Goal: Information Seeking & Learning: Learn about a topic

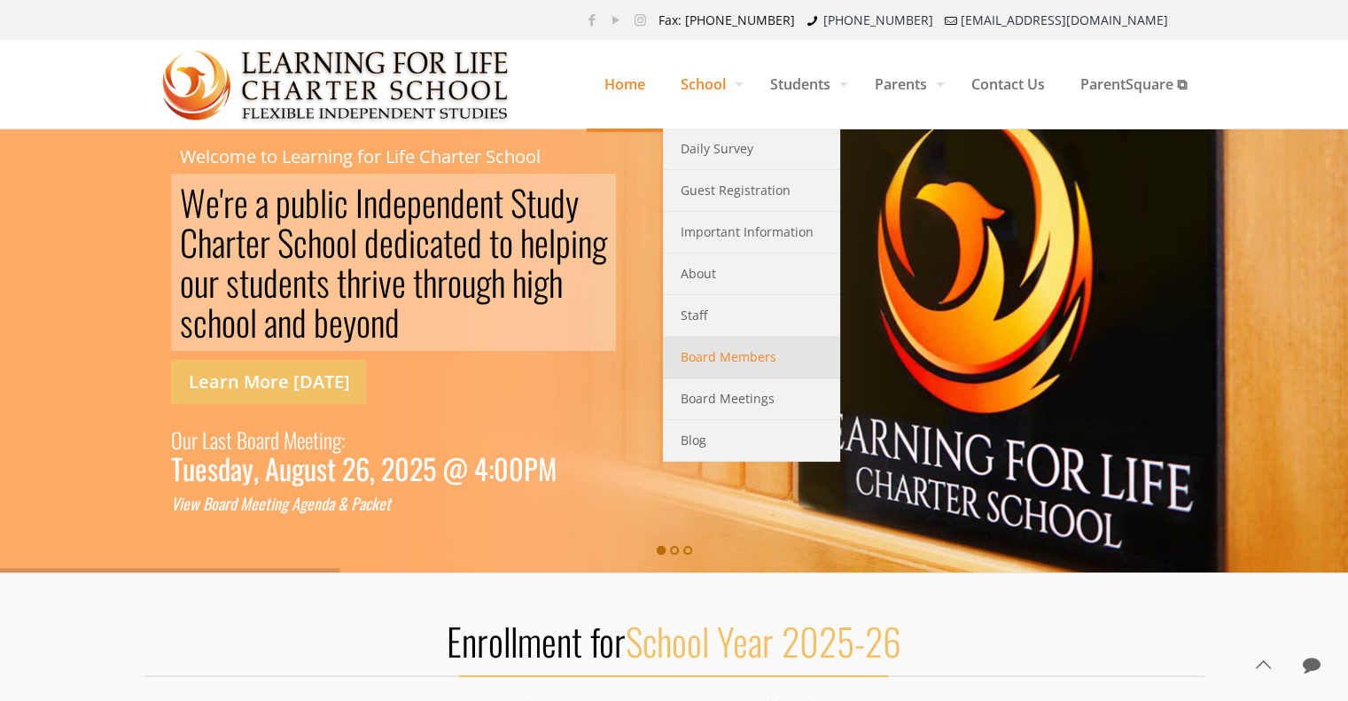
click at [734, 357] on span "Board Members" at bounding box center [729, 357] width 96 height 23
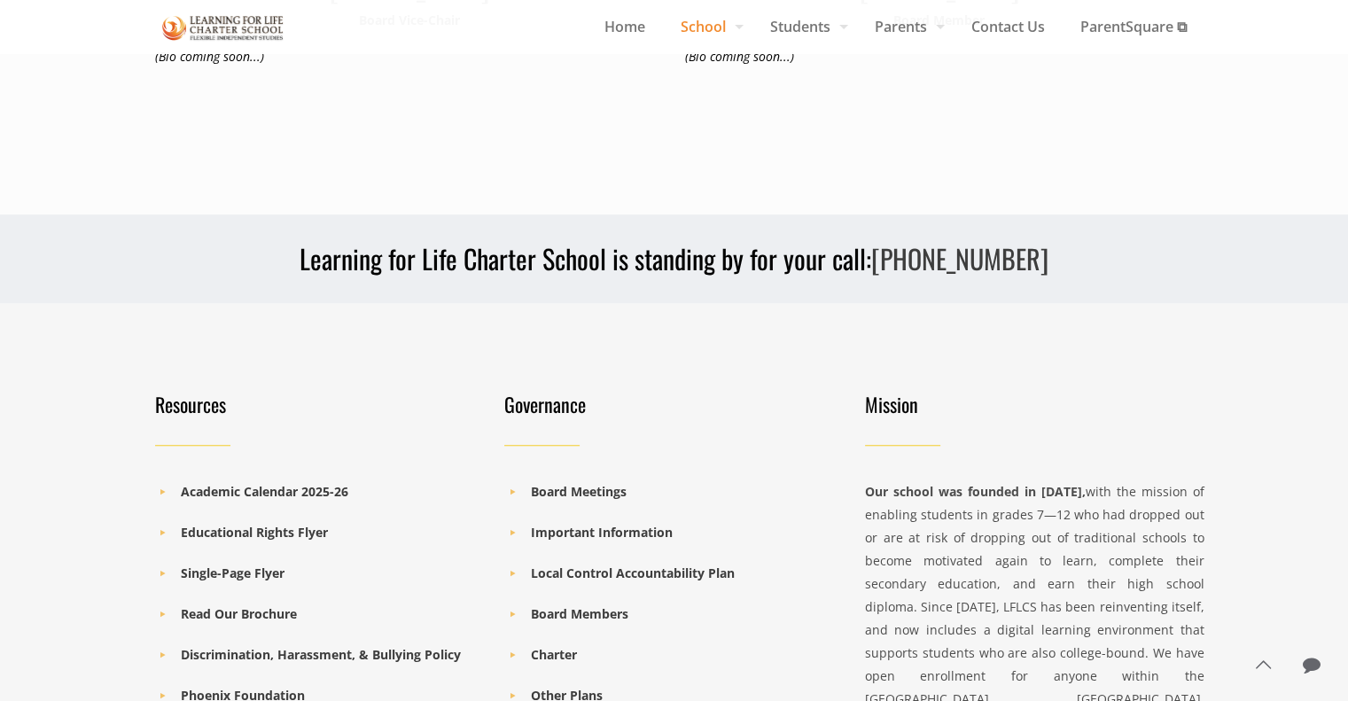
scroll to position [1418, 0]
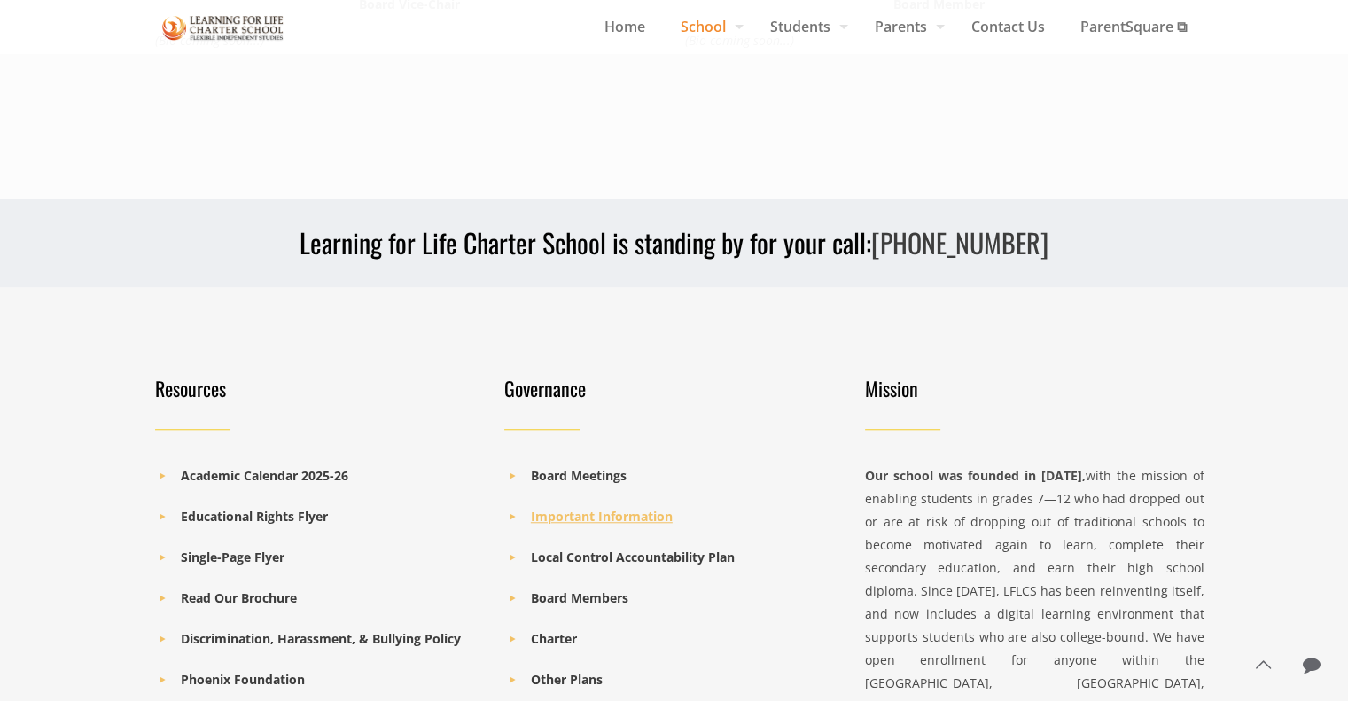
click at [591, 508] on b "Important Information" at bounding box center [602, 516] width 142 height 17
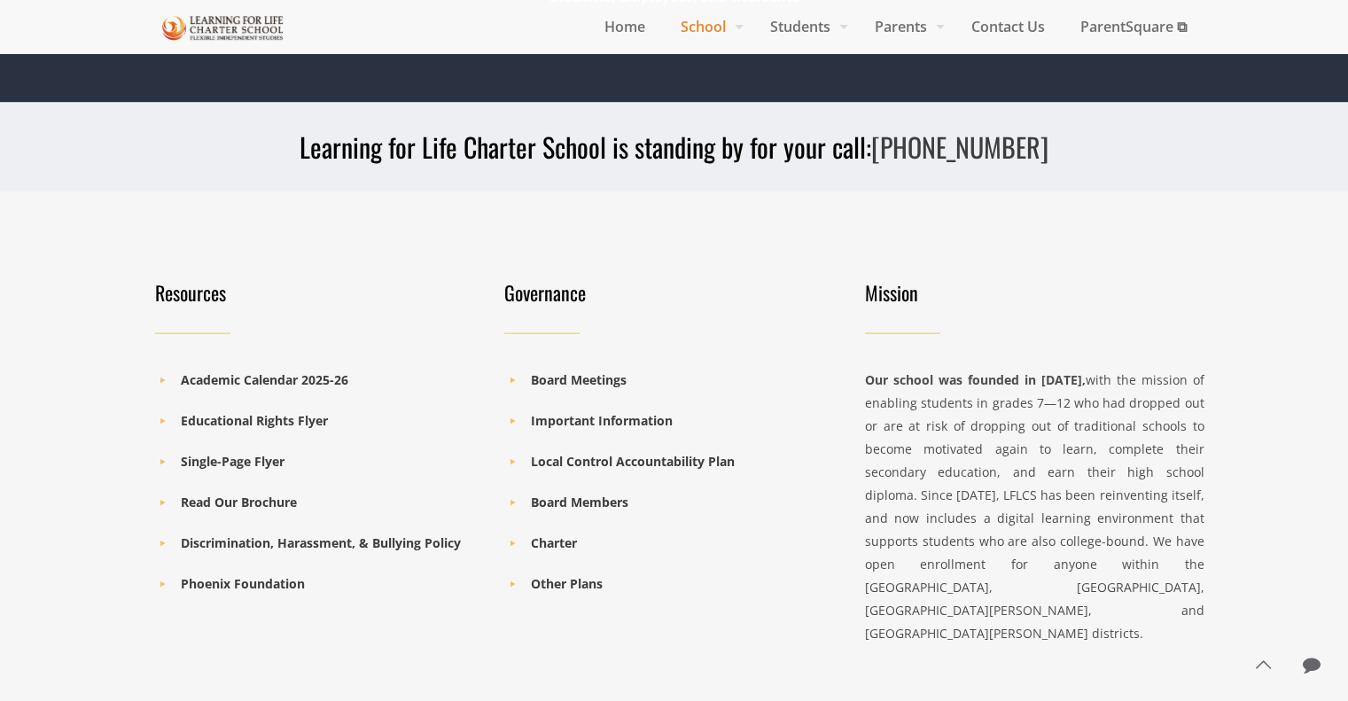
scroll to position [3989, 0]
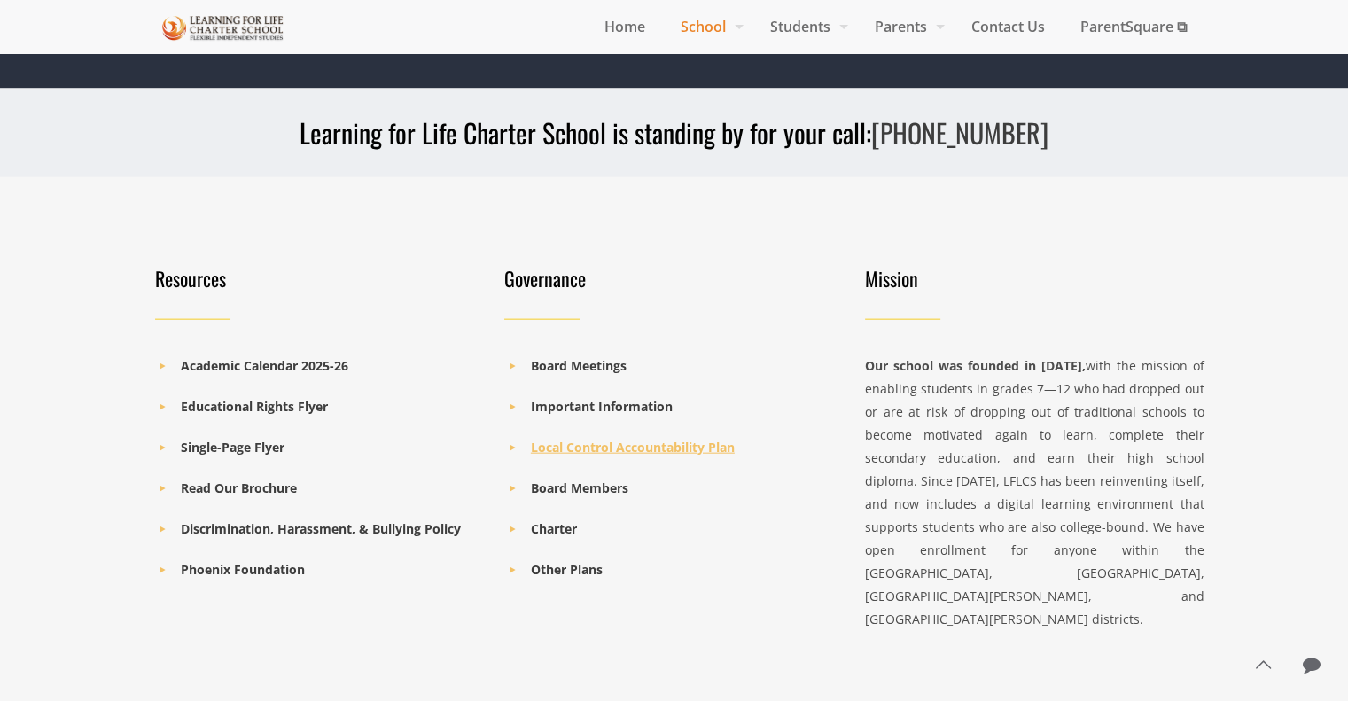
drag, startPoint x: 555, startPoint y: 448, endPoint x: 596, endPoint y: 447, distance: 40.8
click at [555, 448] on b "Local Control Accountability Plan" at bounding box center [633, 447] width 204 height 17
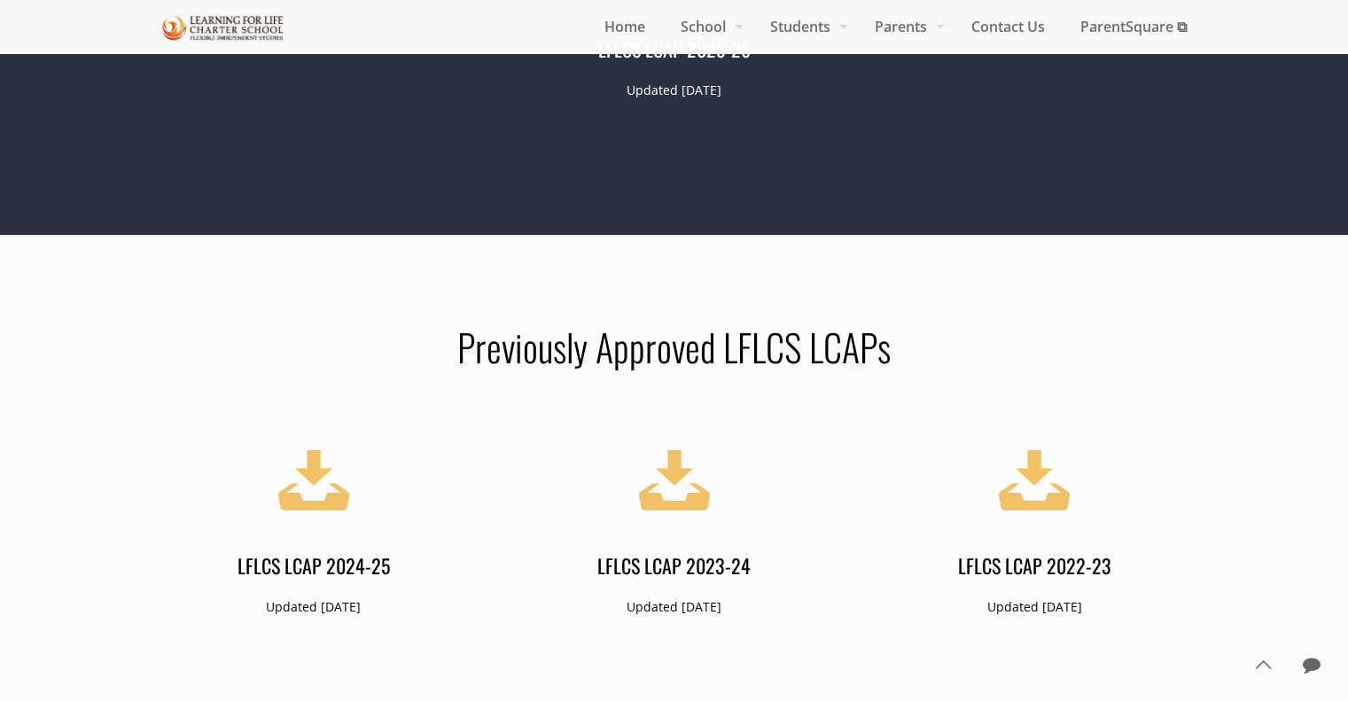
scroll to position [532, 0]
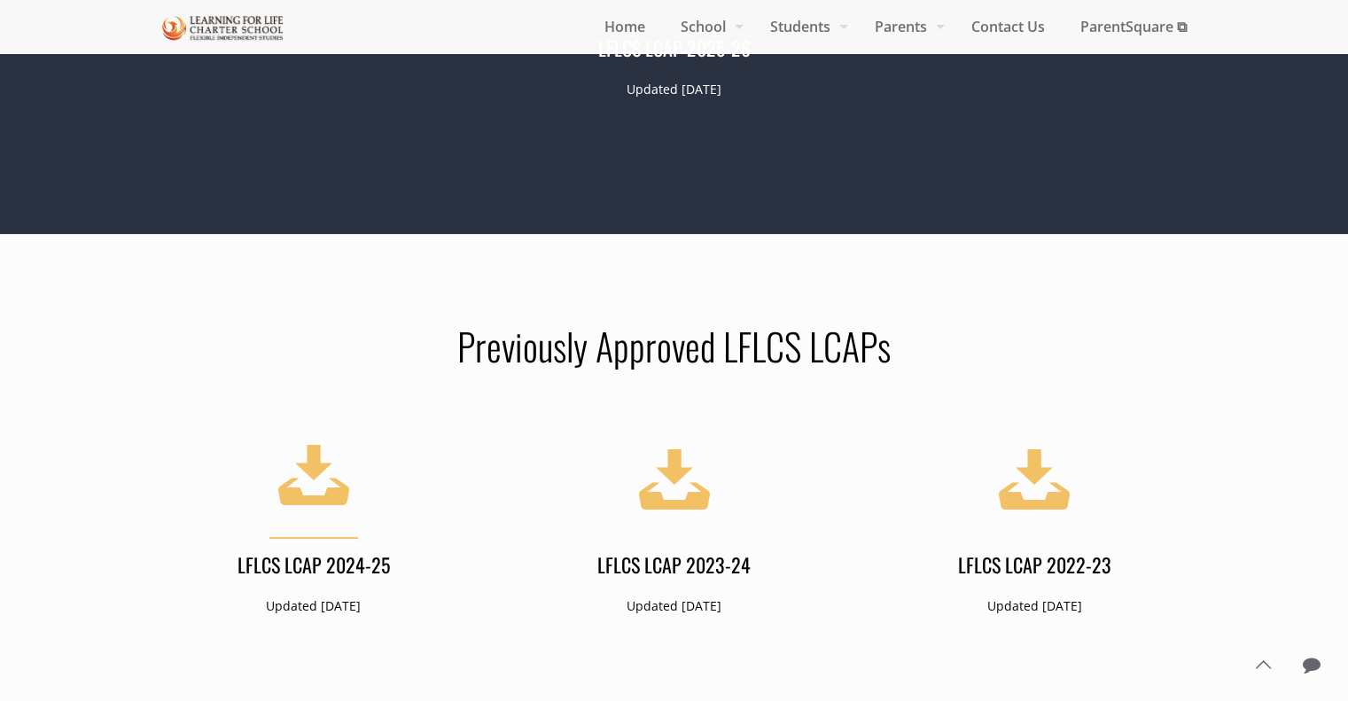
click at [323, 566] on h4 "LFLCS LCAP 2024-25" at bounding box center [315, 564] width 340 height 27
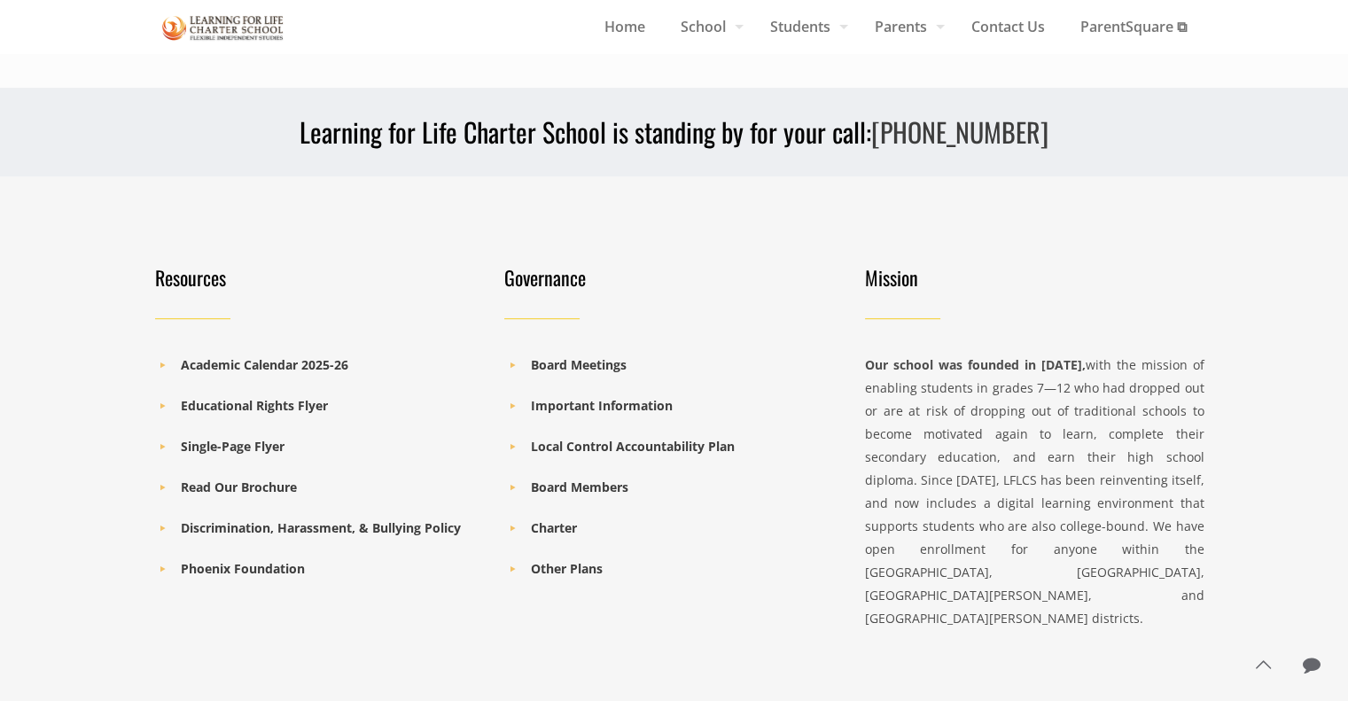
scroll to position [1153, 0]
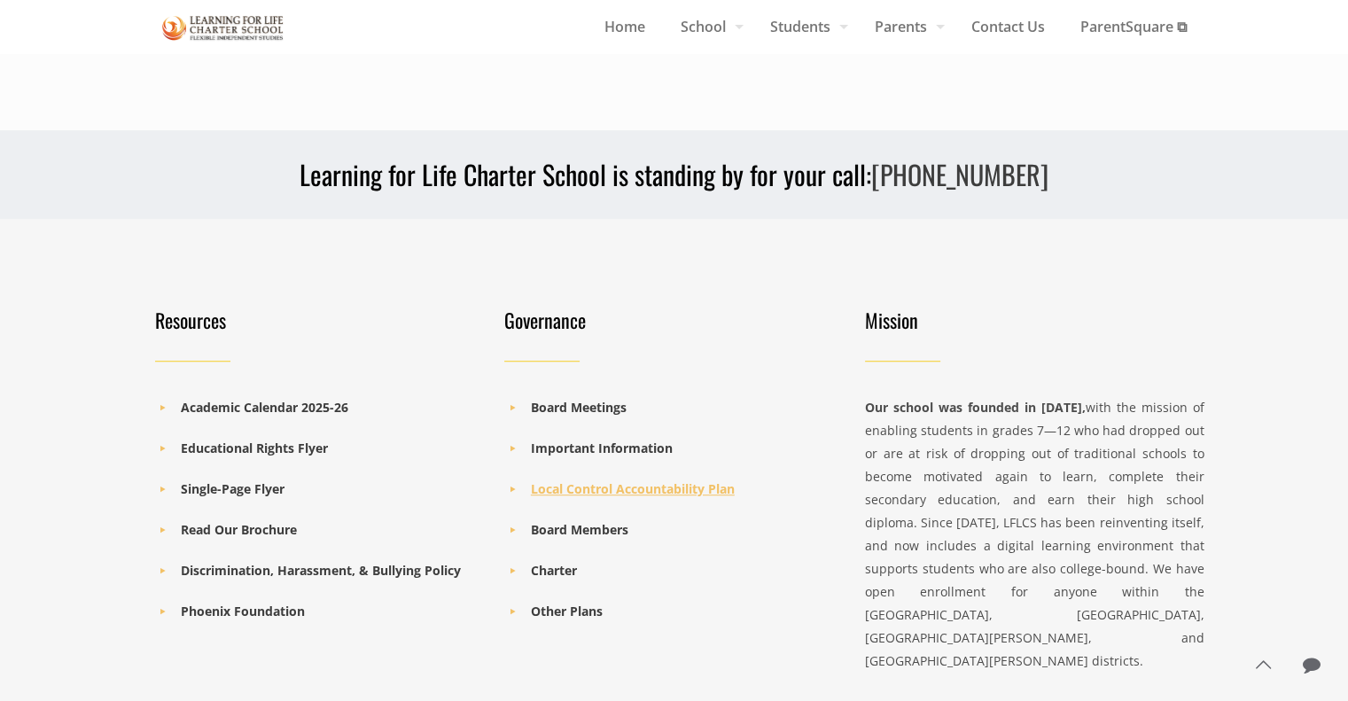
click at [680, 486] on b "Local Control Accountability Plan" at bounding box center [633, 489] width 204 height 17
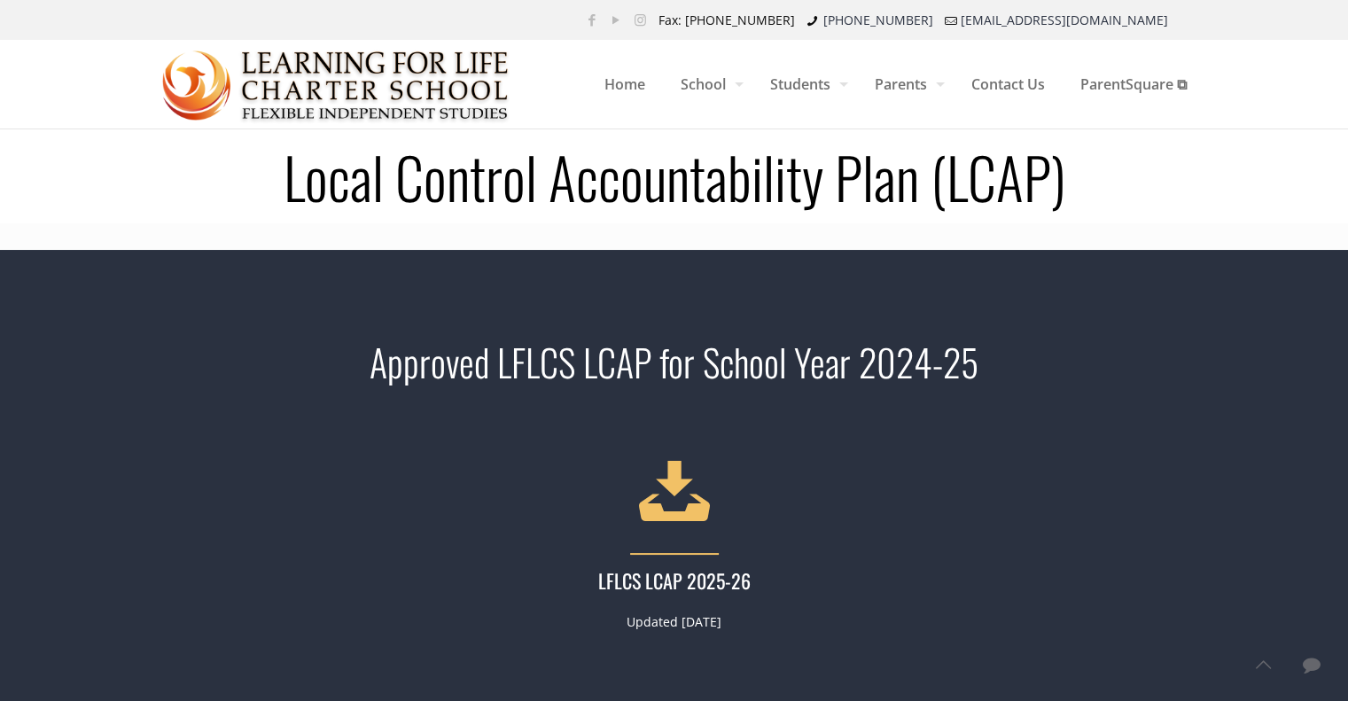
click at [690, 565] on link "LFLCS LCAP 2025-26 Updated June 2025" at bounding box center [675, 537] width 520 height 191
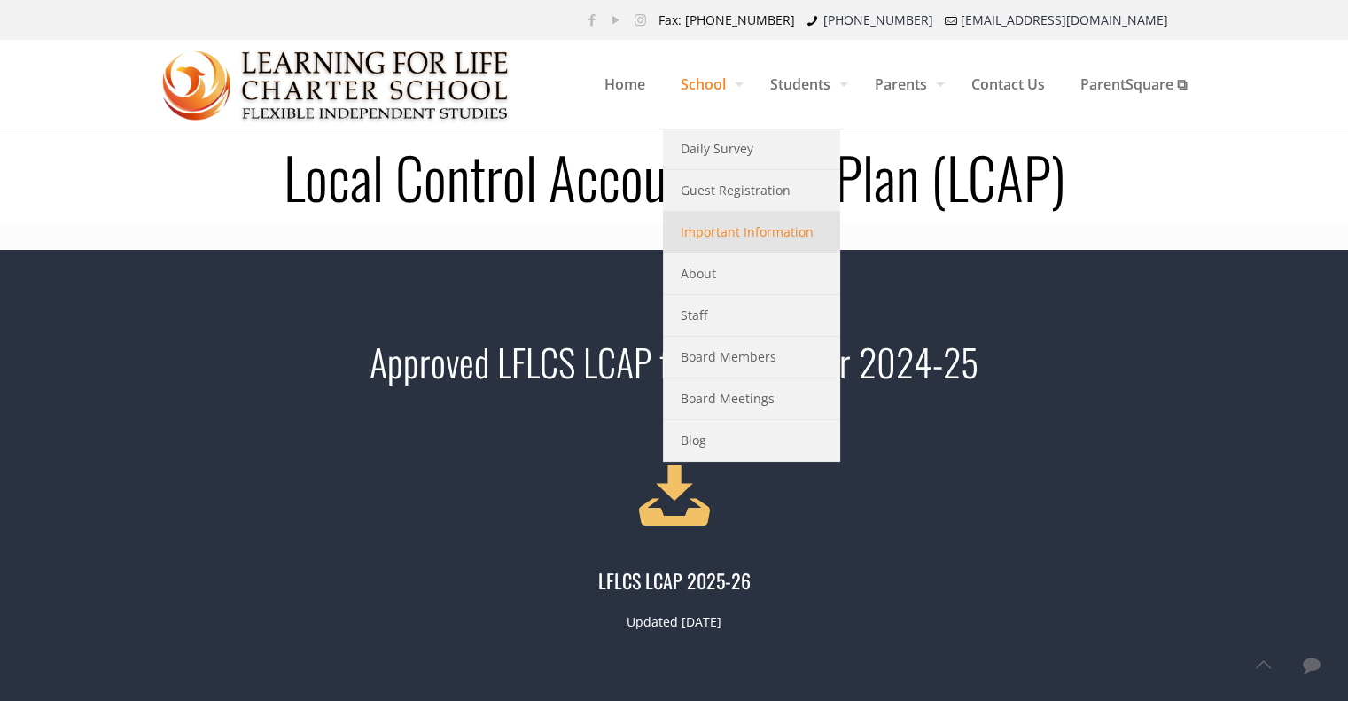
click at [695, 240] on span "Important Information" at bounding box center [747, 232] width 133 height 23
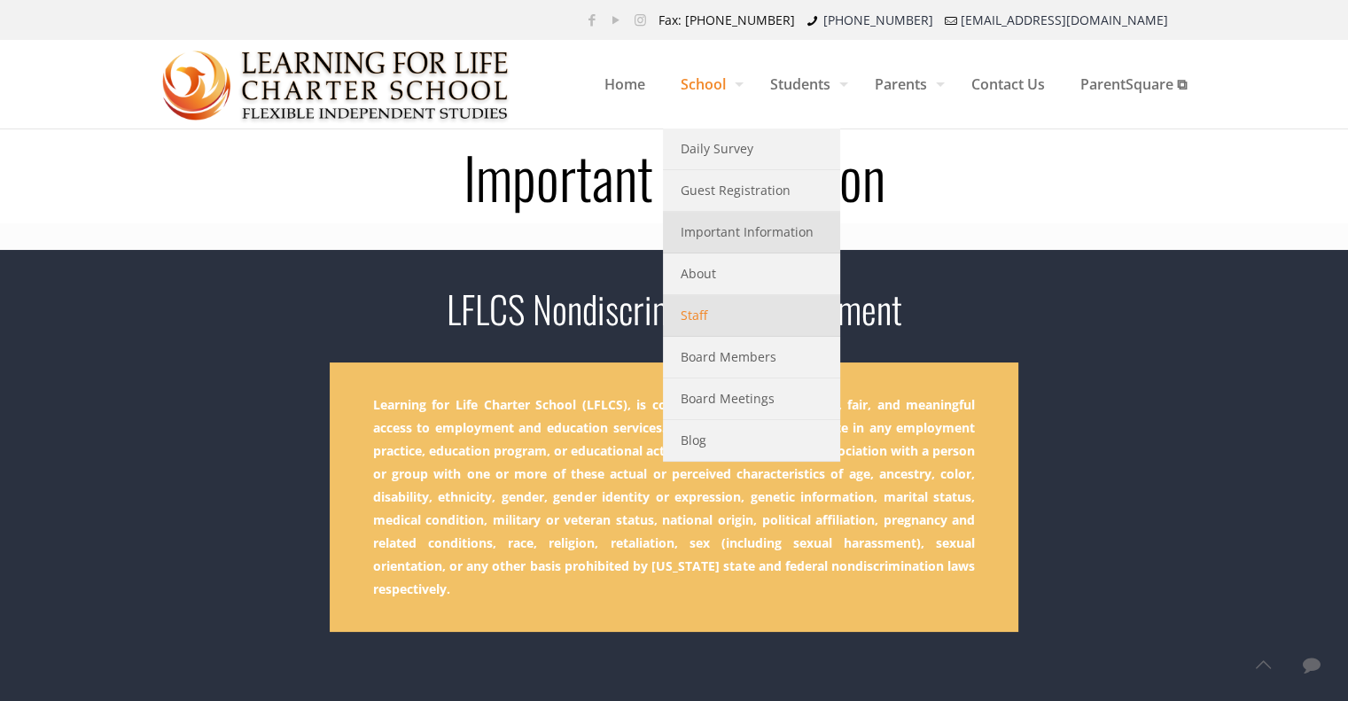
click at [720, 330] on link "Staff" at bounding box center [751, 316] width 177 height 42
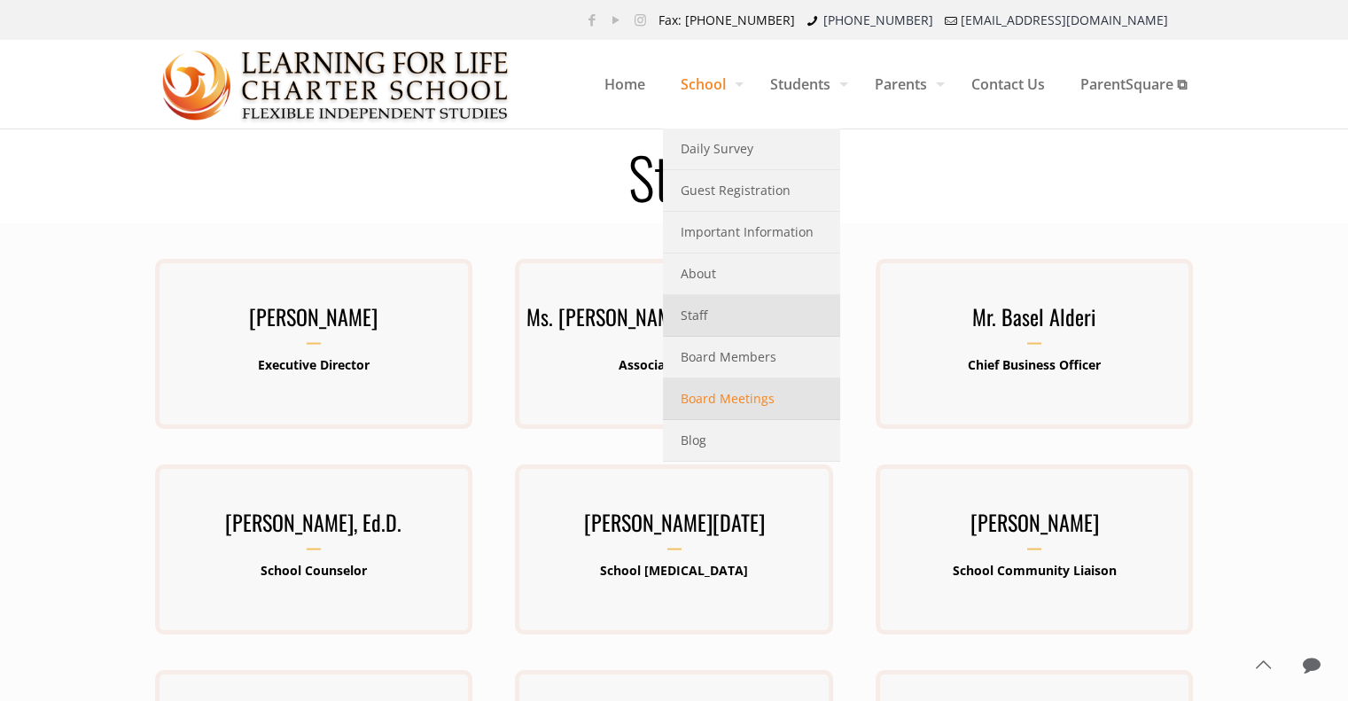
click at [709, 395] on span "Board Meetings" at bounding box center [728, 398] width 94 height 23
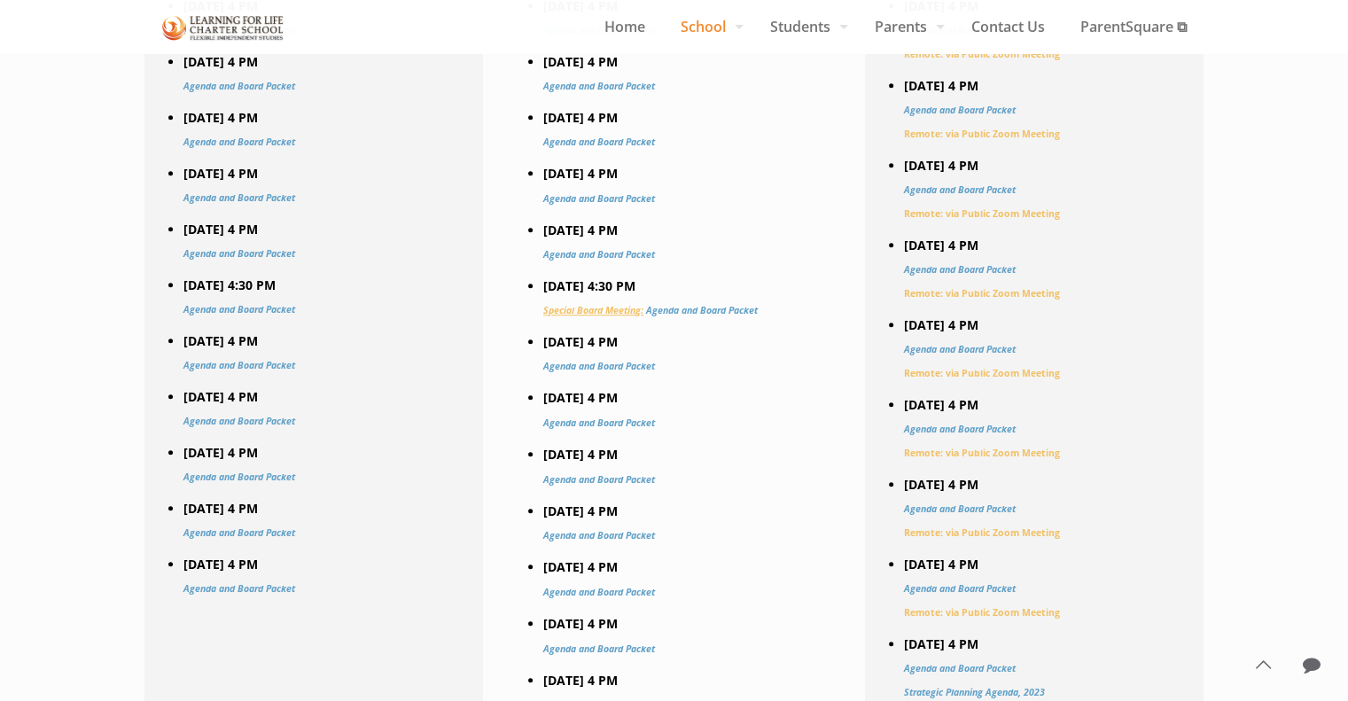
scroll to position [1064, 0]
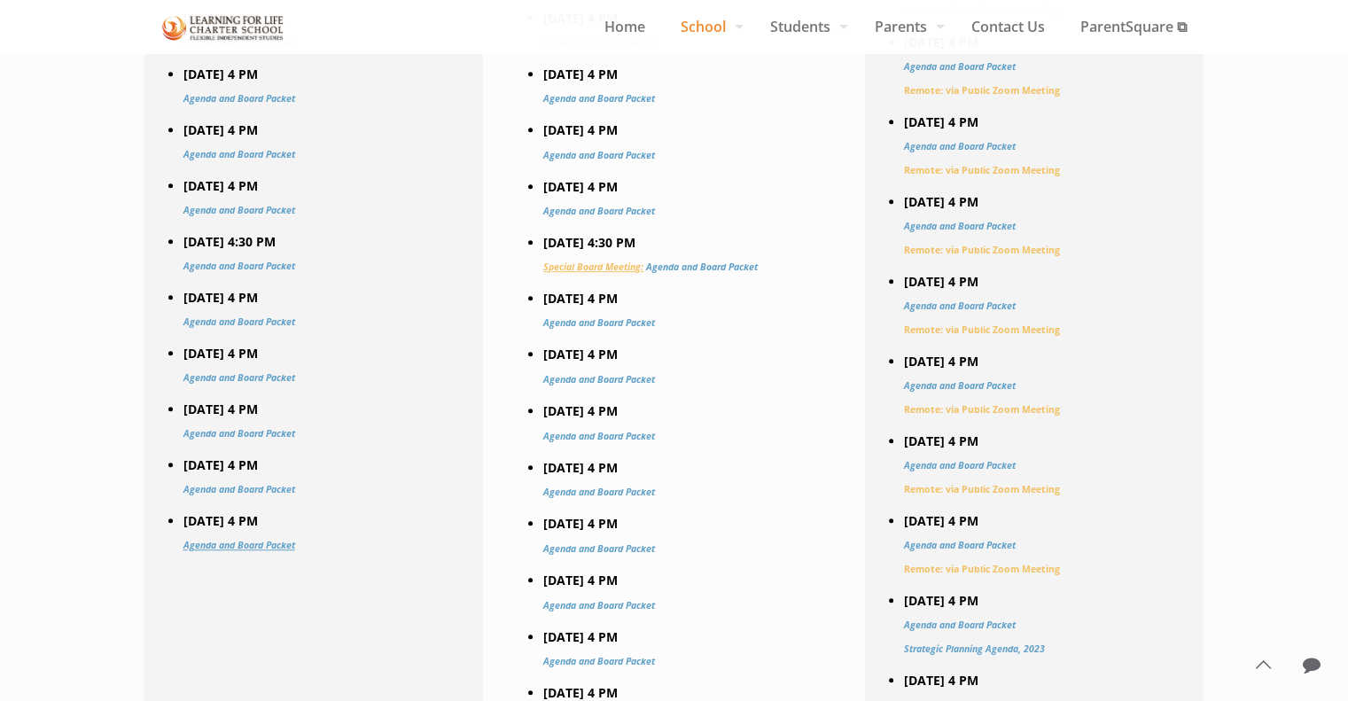
click at [239, 551] on link "Agenda and Board Packet" at bounding box center [240, 545] width 112 height 12
click at [277, 551] on link "Agenda and Board Packet" at bounding box center [240, 545] width 112 height 12
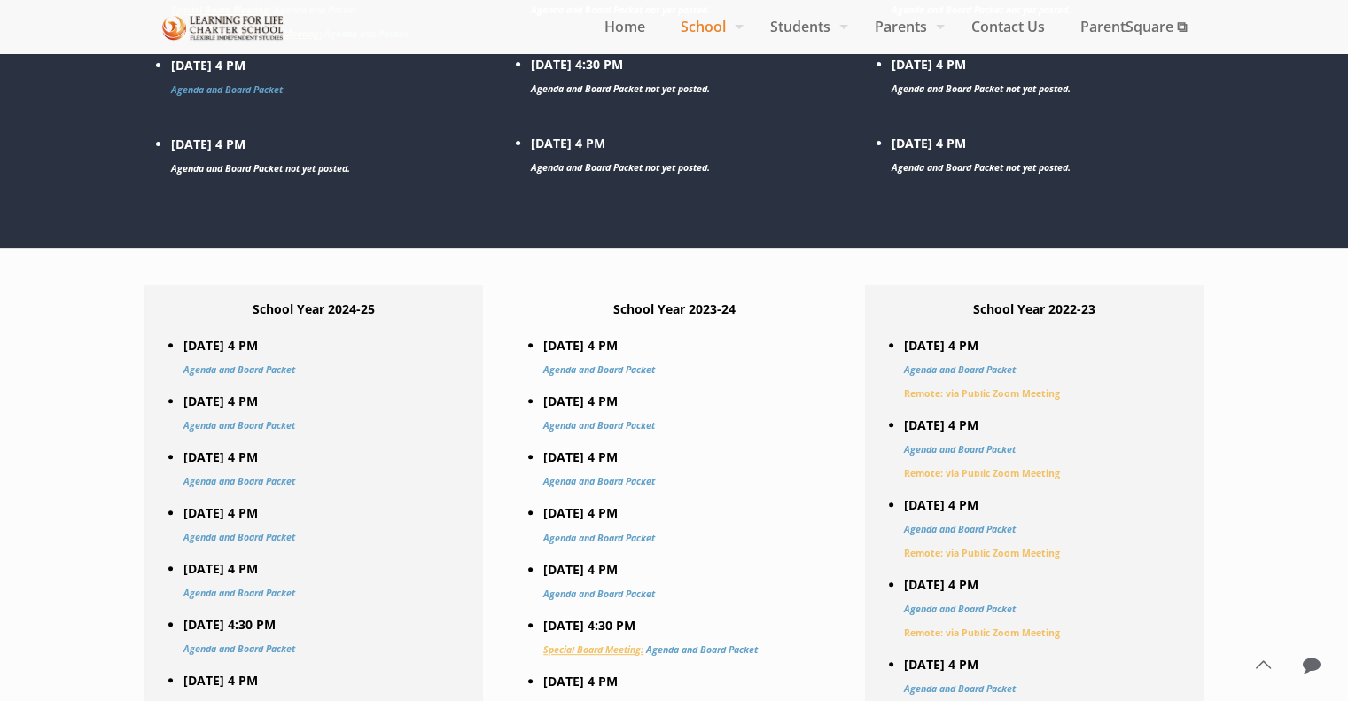
scroll to position [975, 0]
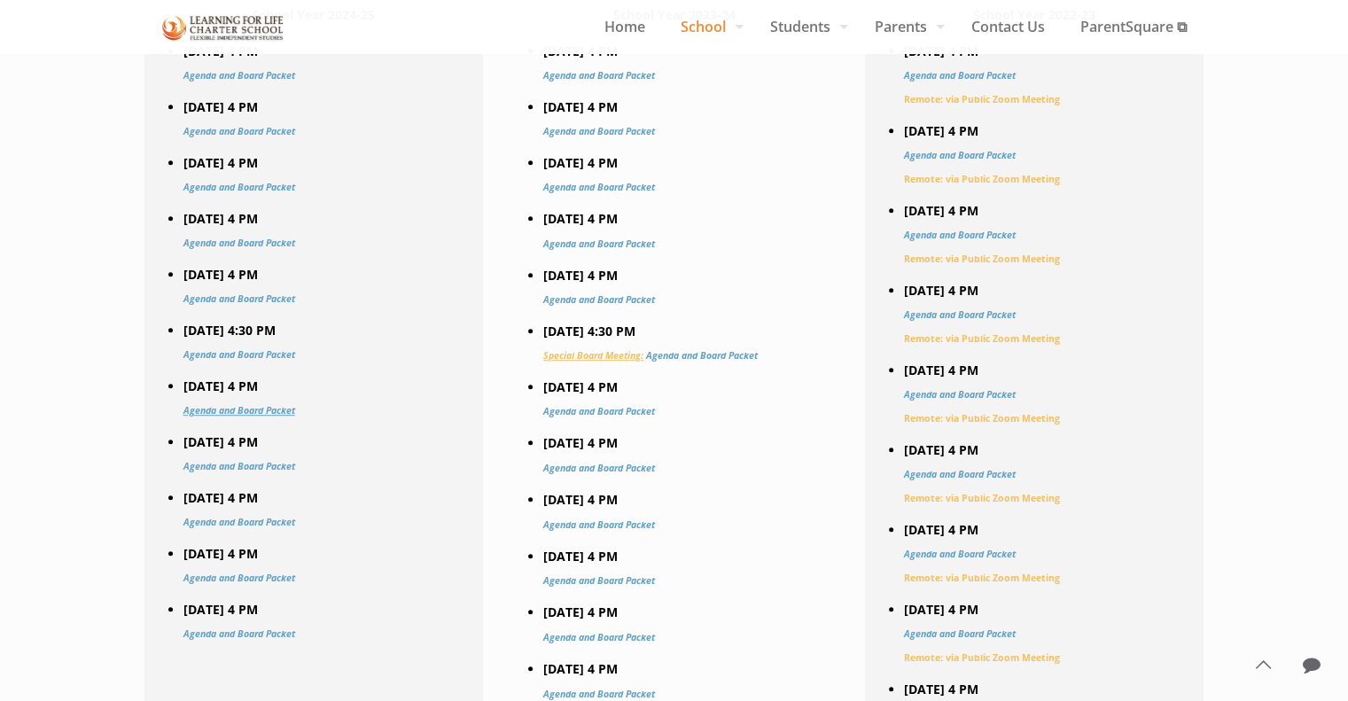
click at [230, 414] on link "Agenda and Board Packet" at bounding box center [240, 410] width 112 height 12
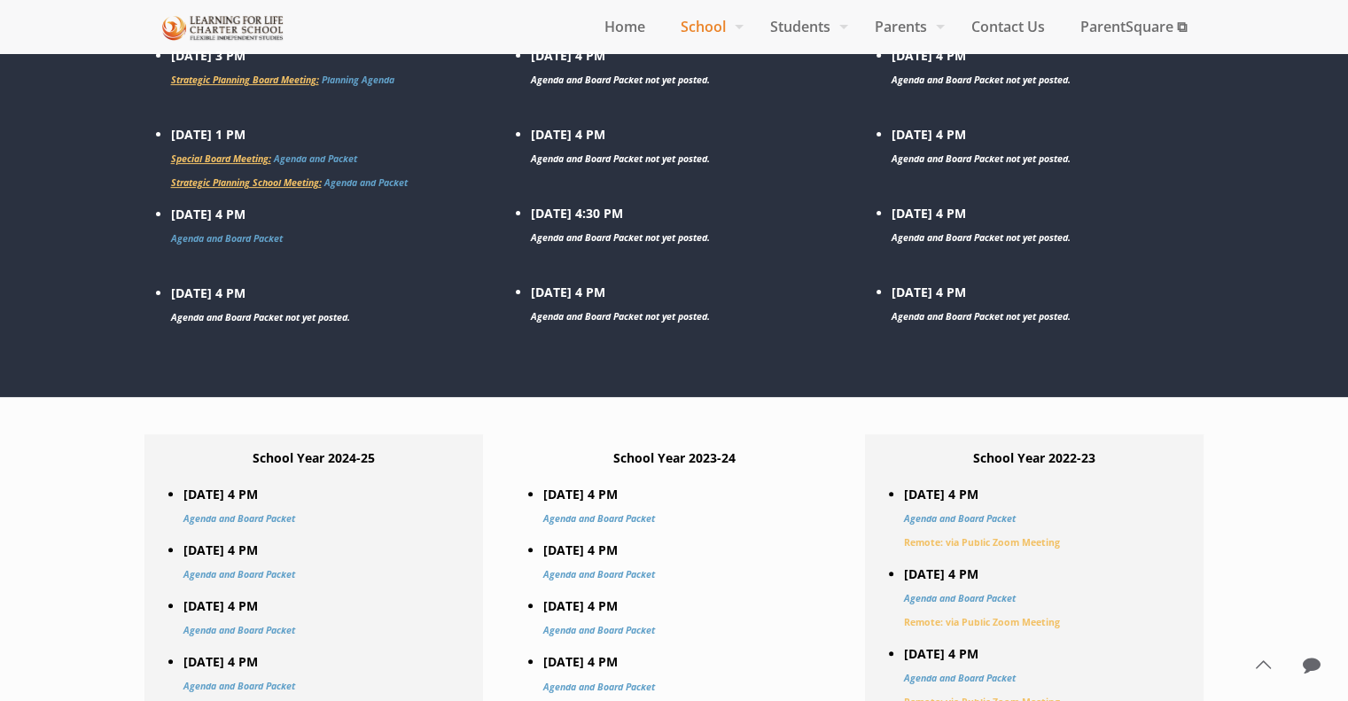
scroll to position [443, 0]
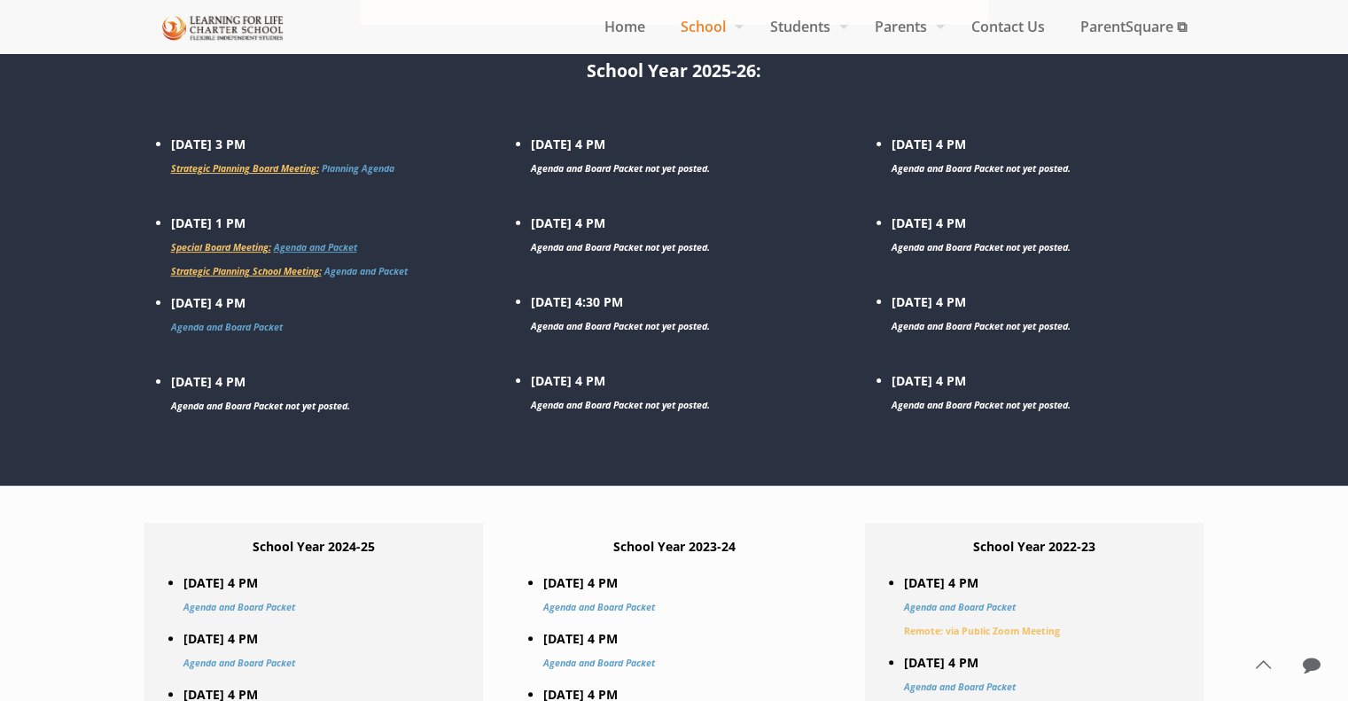
click at [341, 249] on link "Agenda and Packet" at bounding box center [315, 247] width 83 height 12
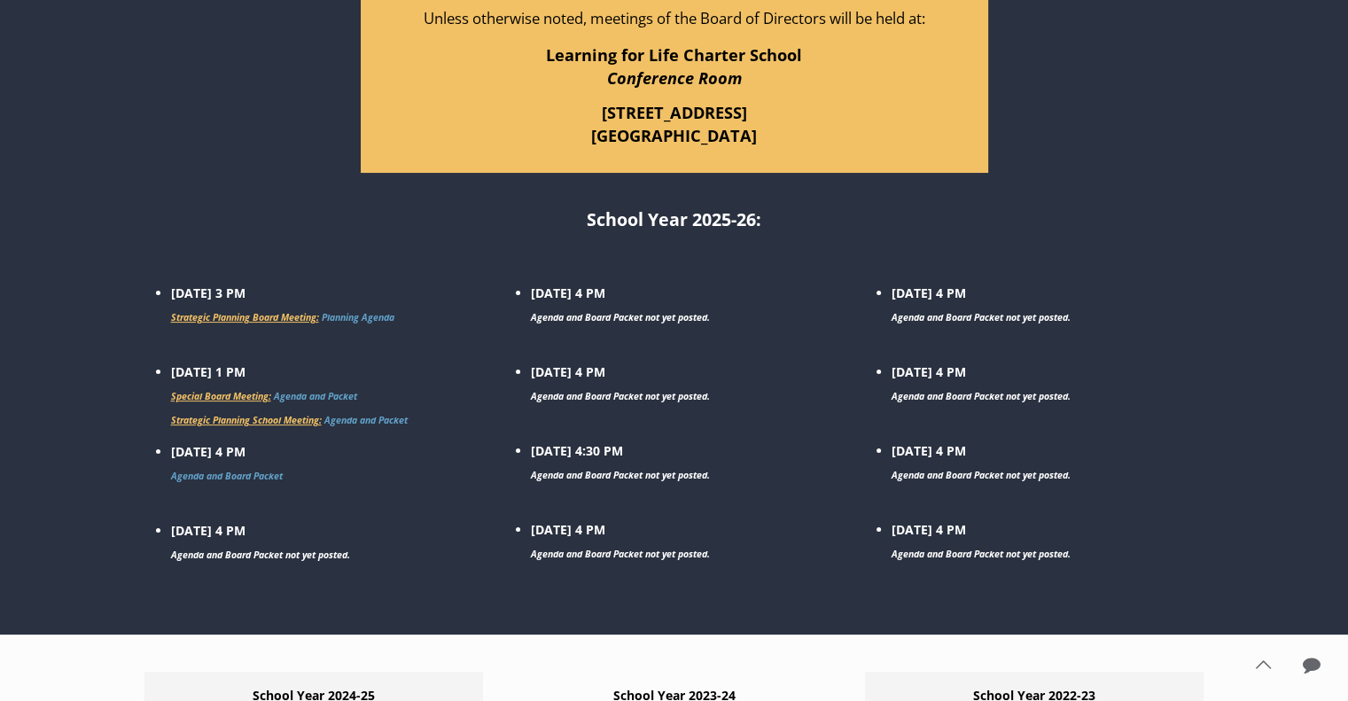
scroll to position [0, 0]
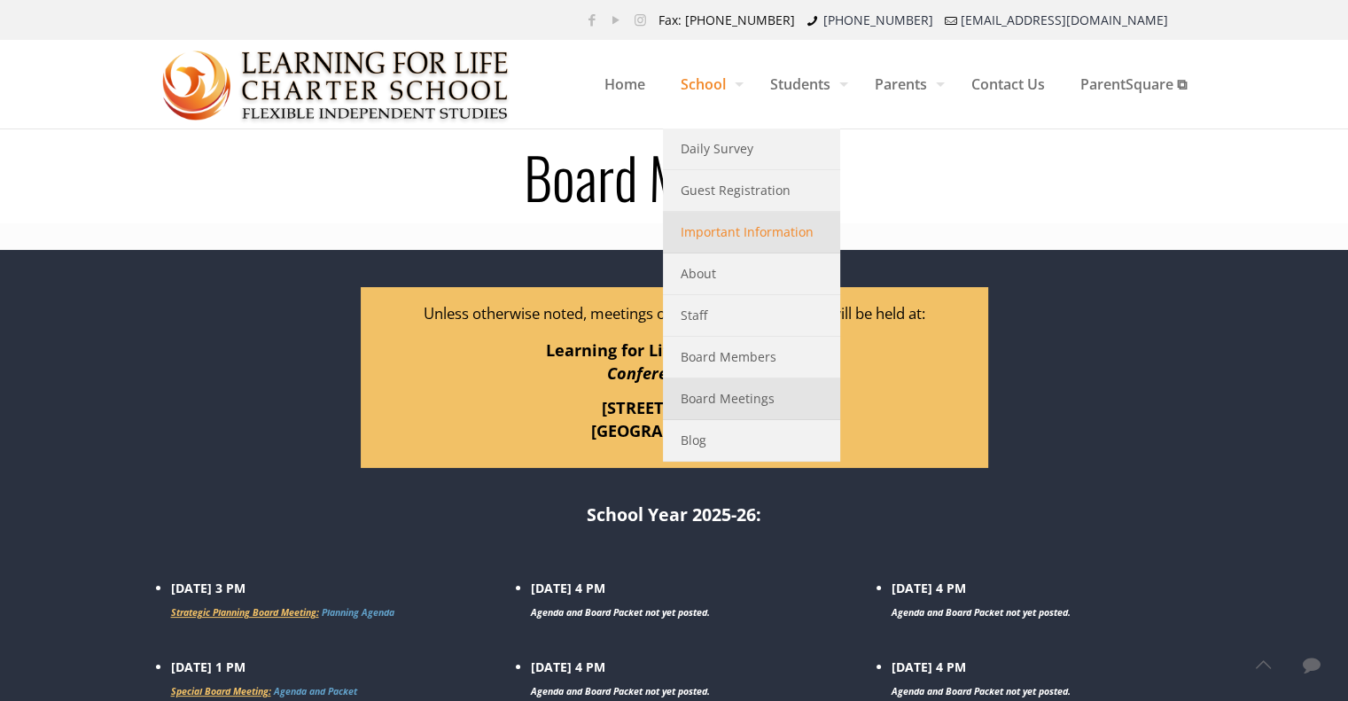
click at [734, 240] on span "Important Information" at bounding box center [747, 232] width 133 height 23
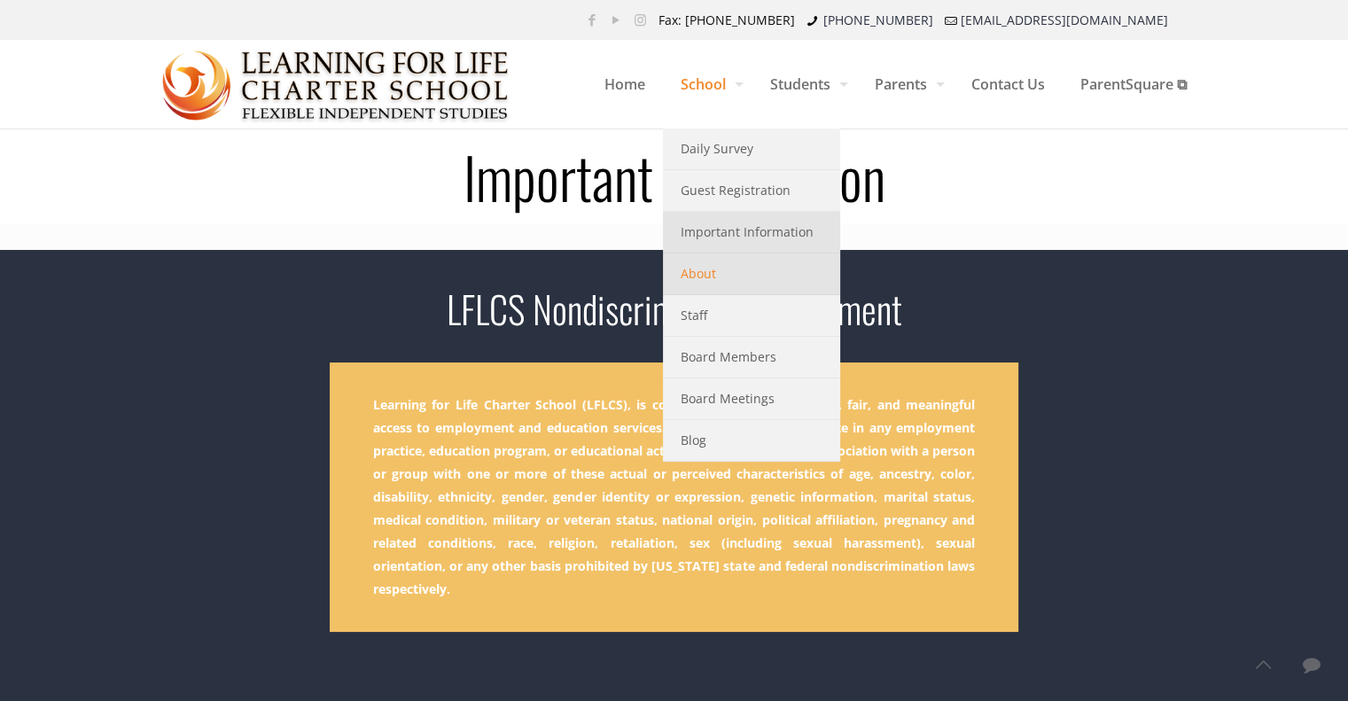
click at [686, 279] on span "About" at bounding box center [698, 273] width 35 height 23
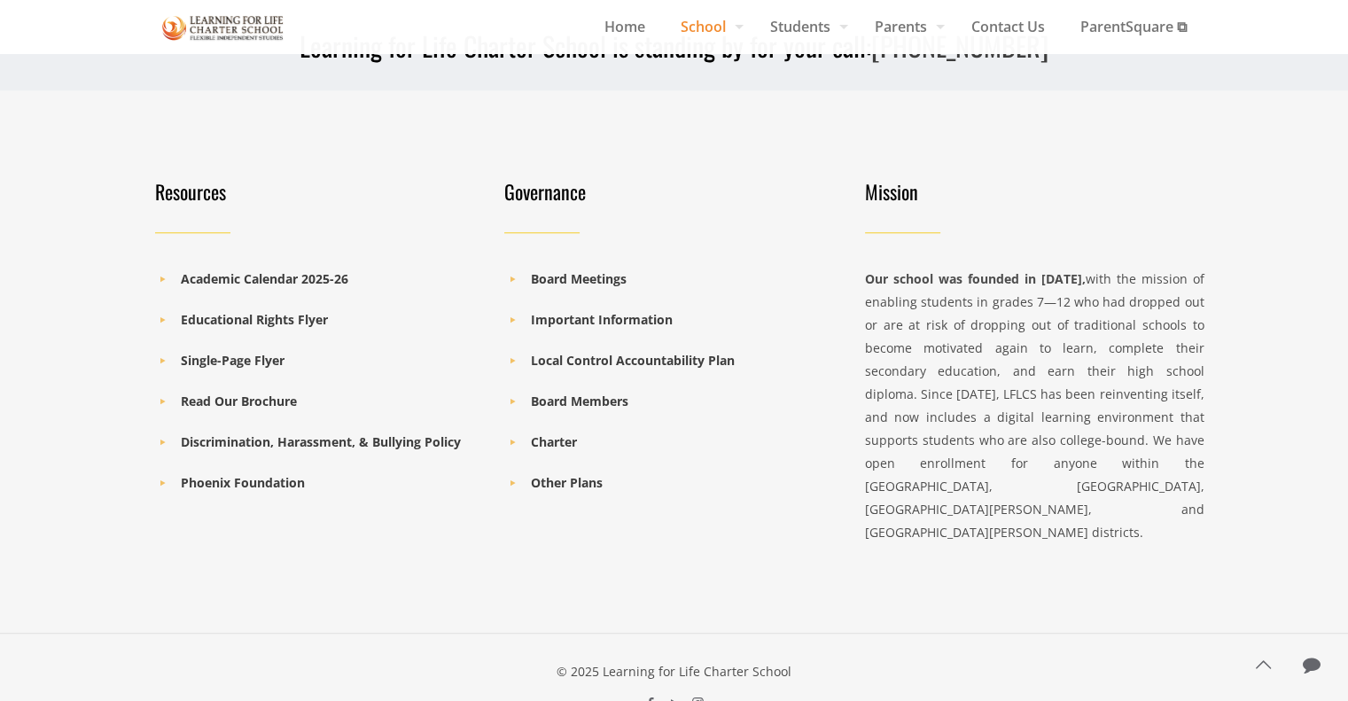
scroll to position [1773, 0]
click at [566, 432] on b "Charter" at bounding box center [554, 440] width 46 height 17
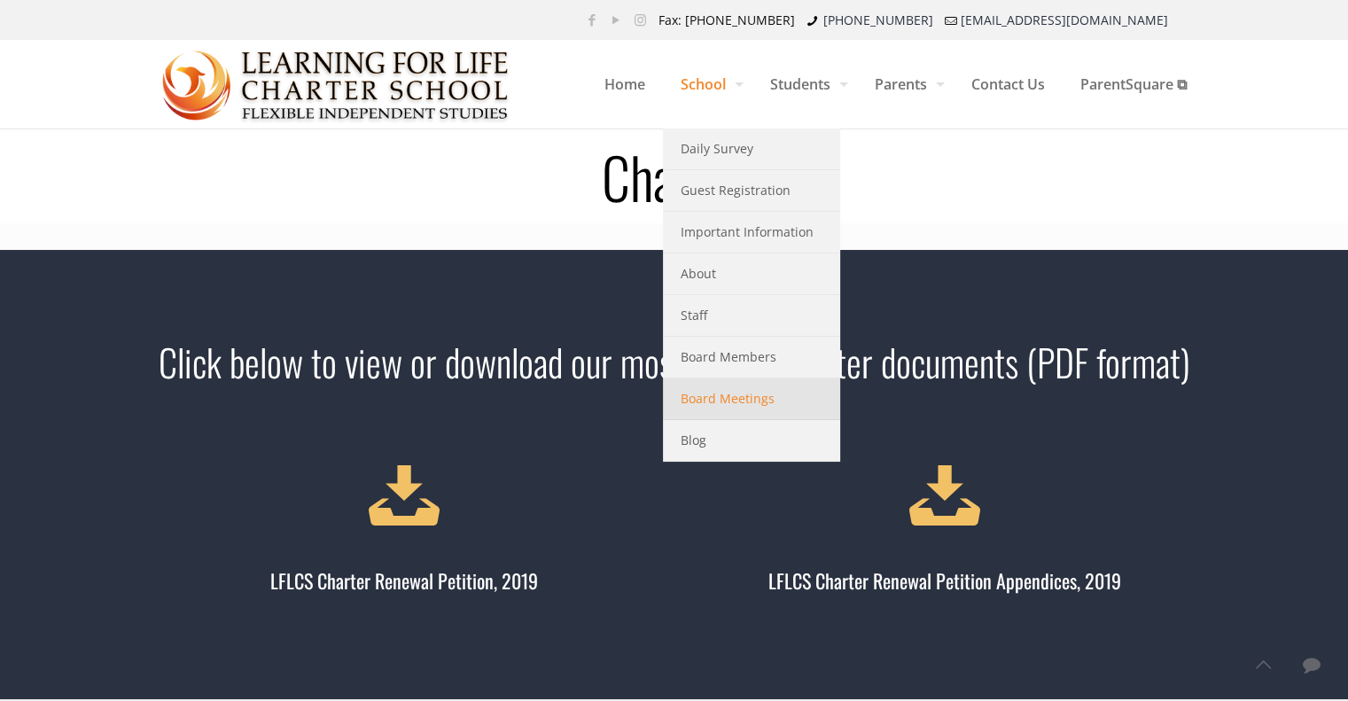
click at [722, 403] on span "Board Meetings" at bounding box center [728, 398] width 94 height 23
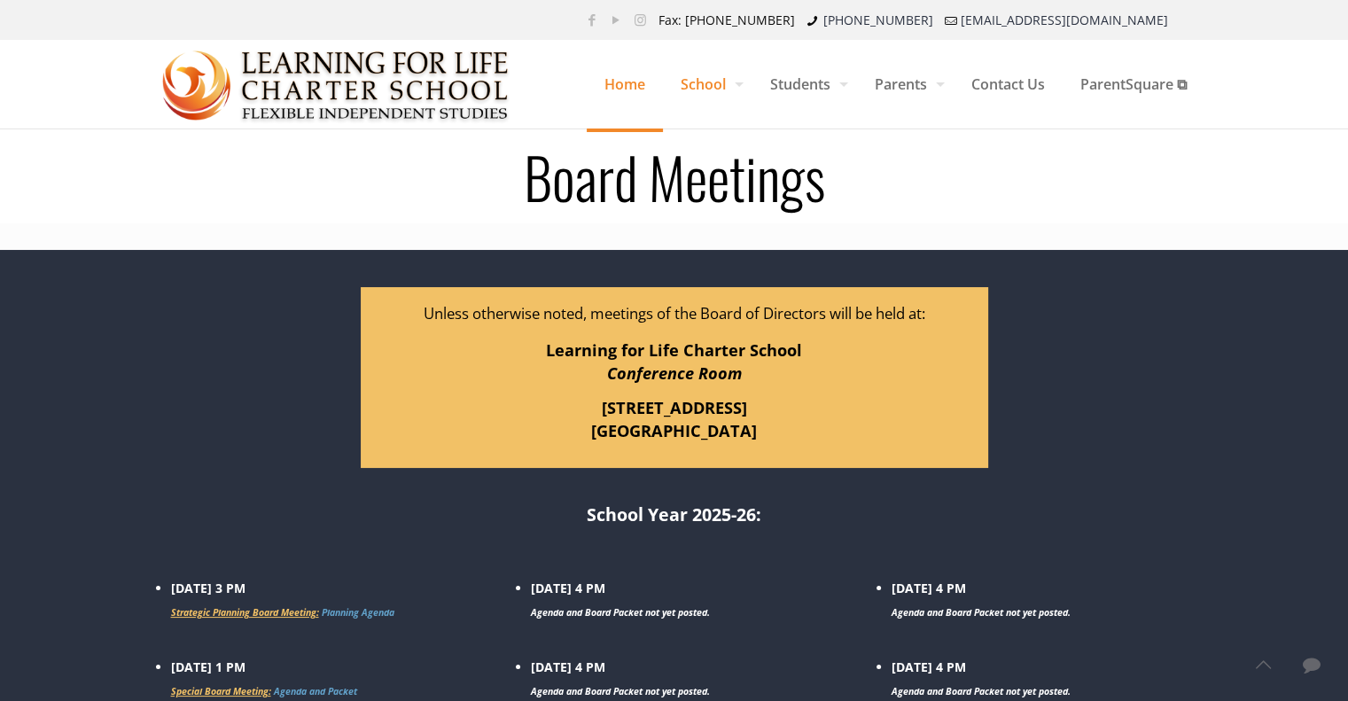
click at [613, 79] on span "Home" at bounding box center [625, 84] width 76 height 53
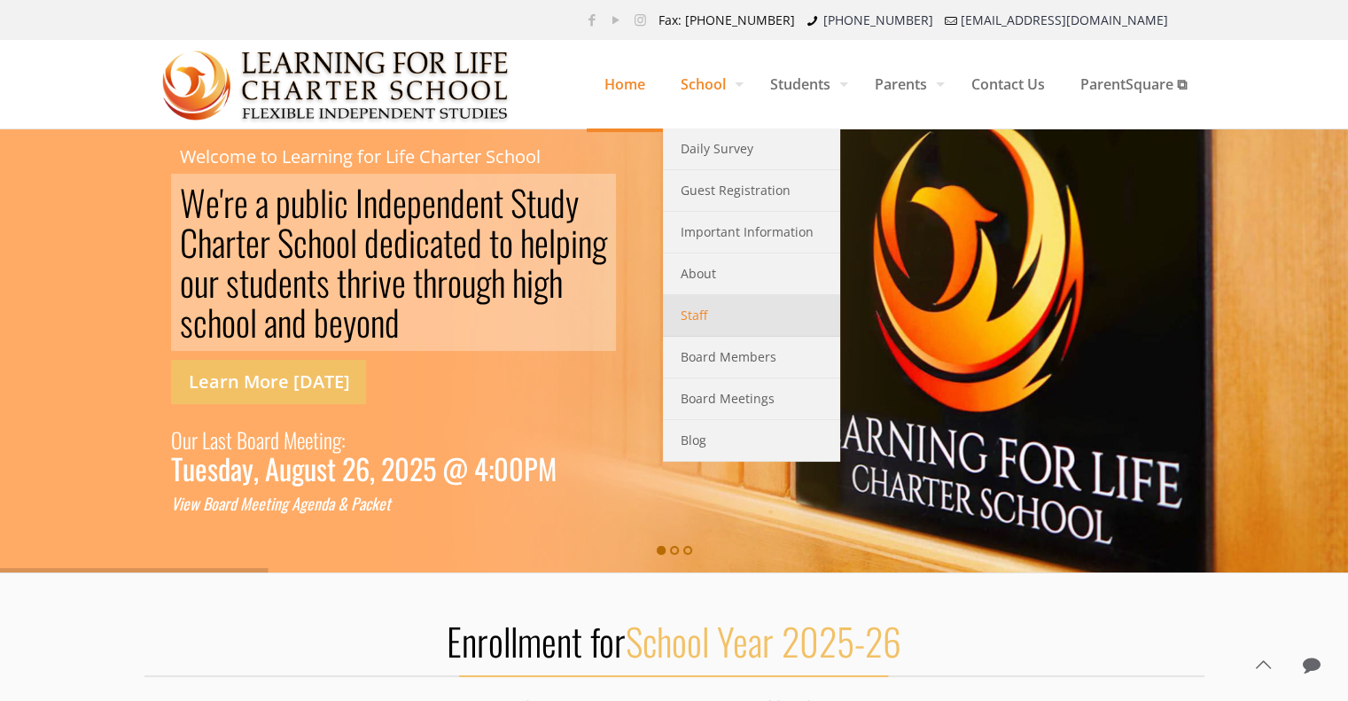
drag, startPoint x: 702, startPoint y: 324, endPoint x: 754, endPoint y: 326, distance: 51.4
click at [702, 324] on link "Staff" at bounding box center [751, 316] width 177 height 42
